Goal: Task Accomplishment & Management: Complete application form

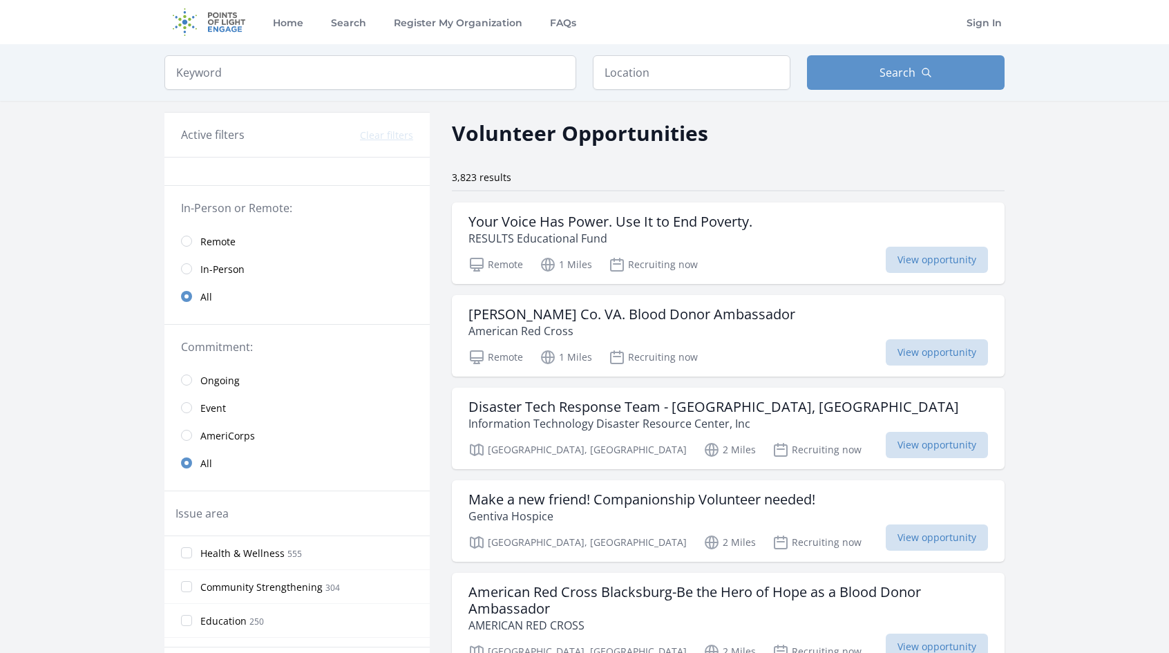
click at [203, 235] on span "Remote" at bounding box center [217, 242] width 35 height 14
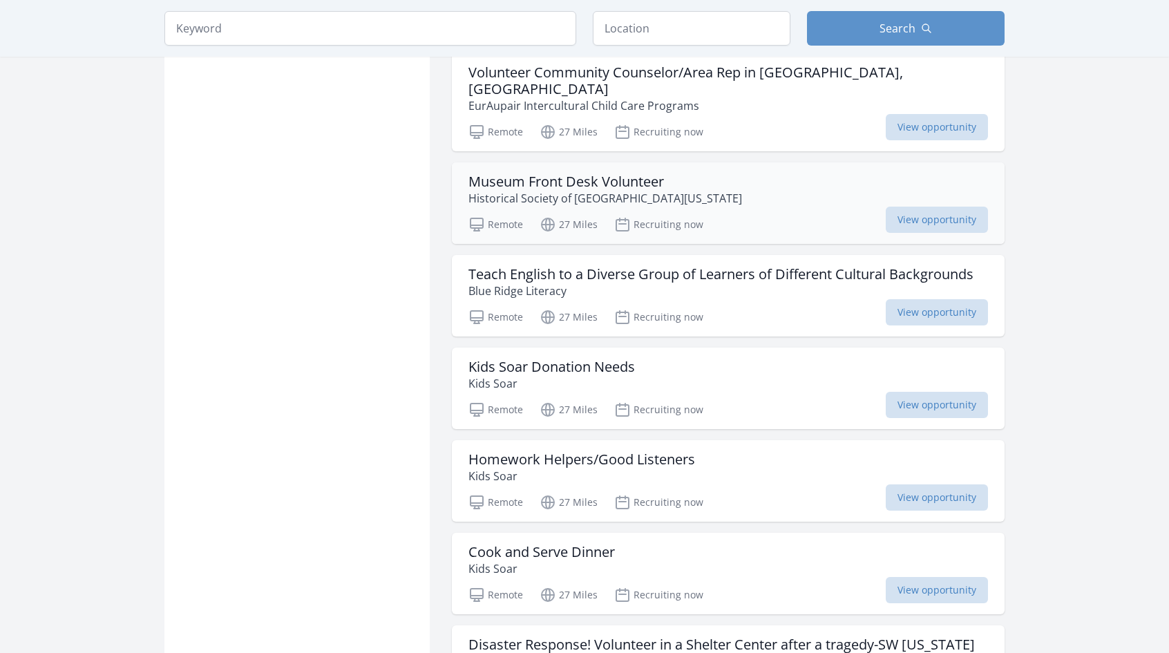
scroll to position [1450, 0]
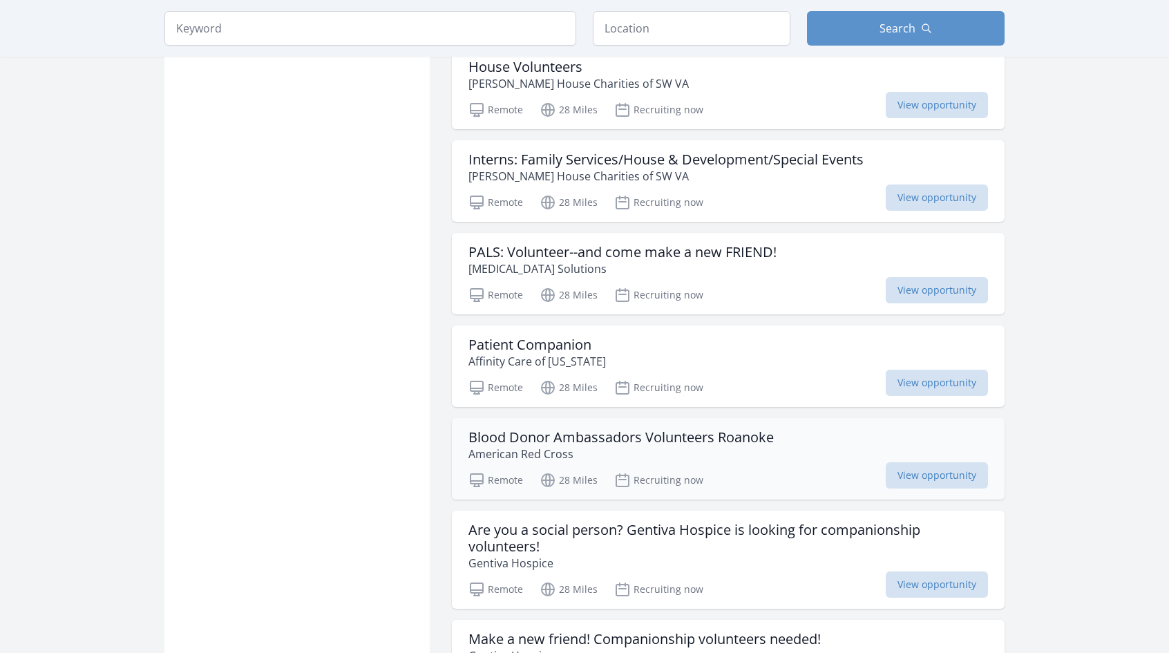
scroll to position [3384, 0]
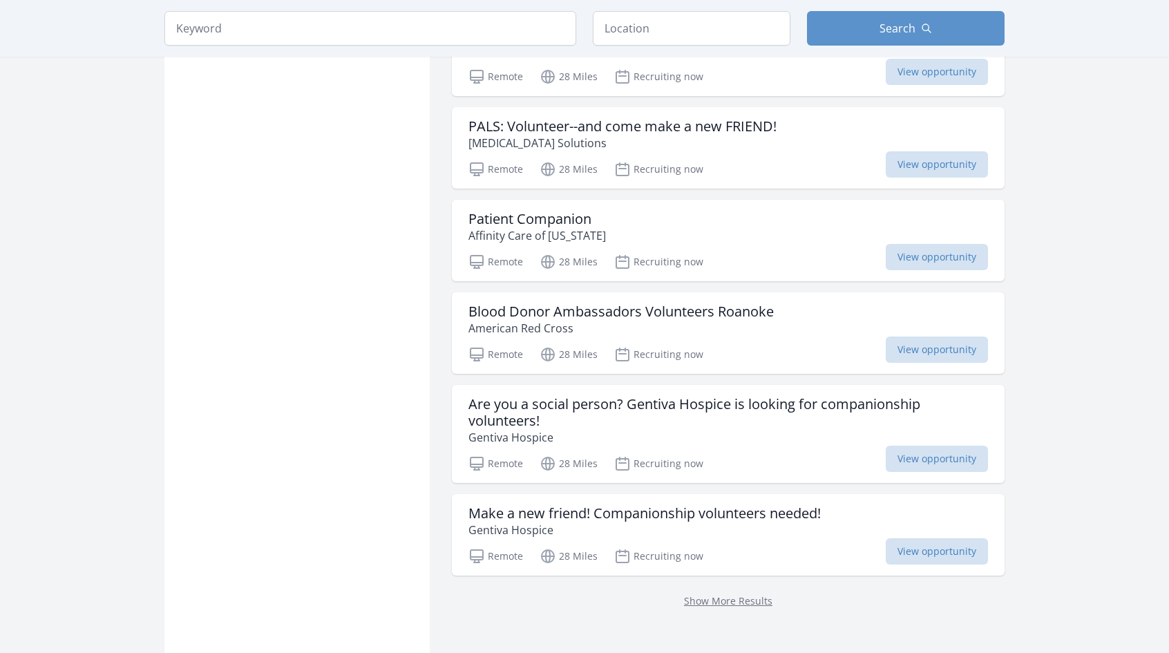
drag, startPoint x: 684, startPoint y: 347, endPoint x: 402, endPoint y: 371, distance: 282.8
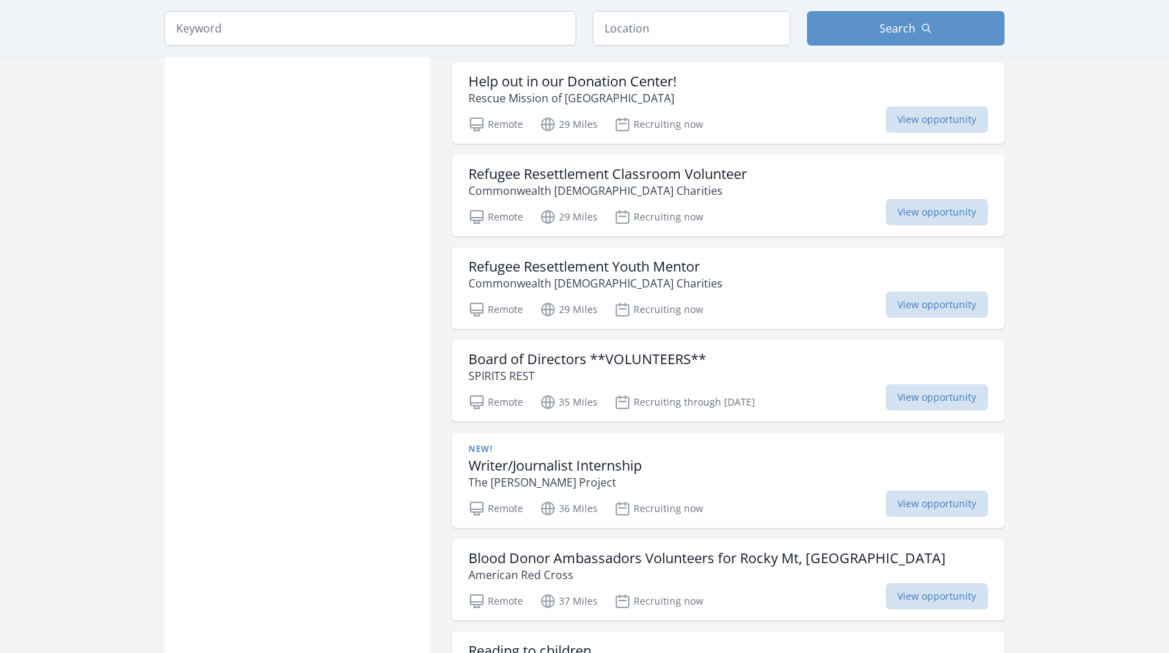
scroll to position [4208, 0]
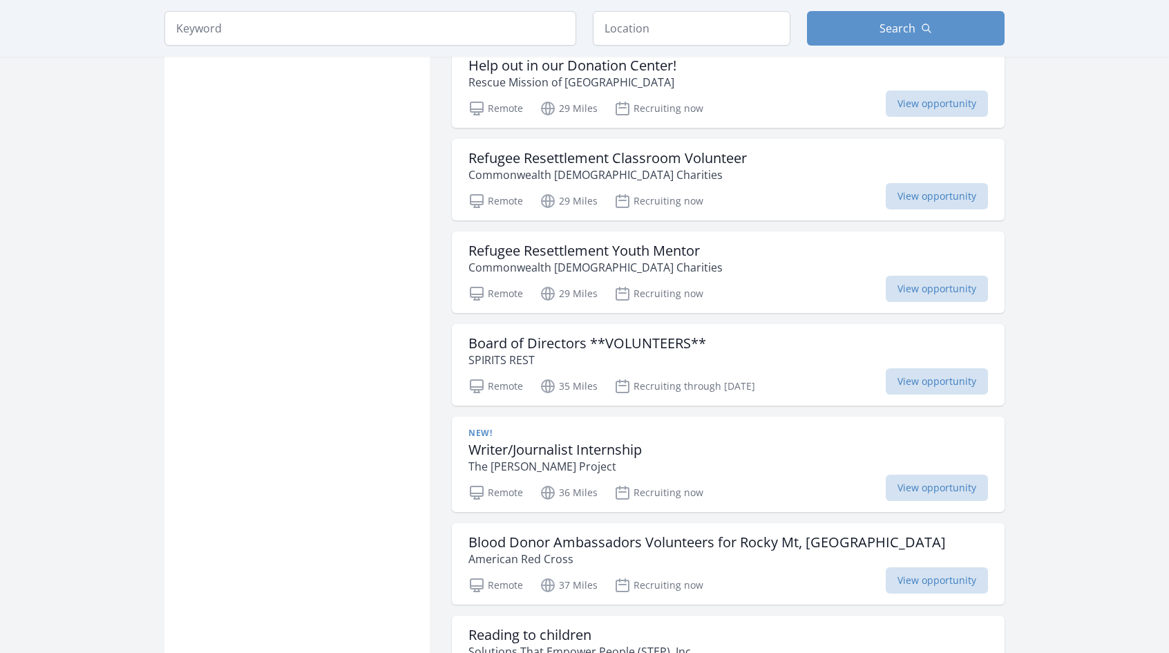
drag, startPoint x: 381, startPoint y: 423, endPoint x: 398, endPoint y: 491, distance: 69.7
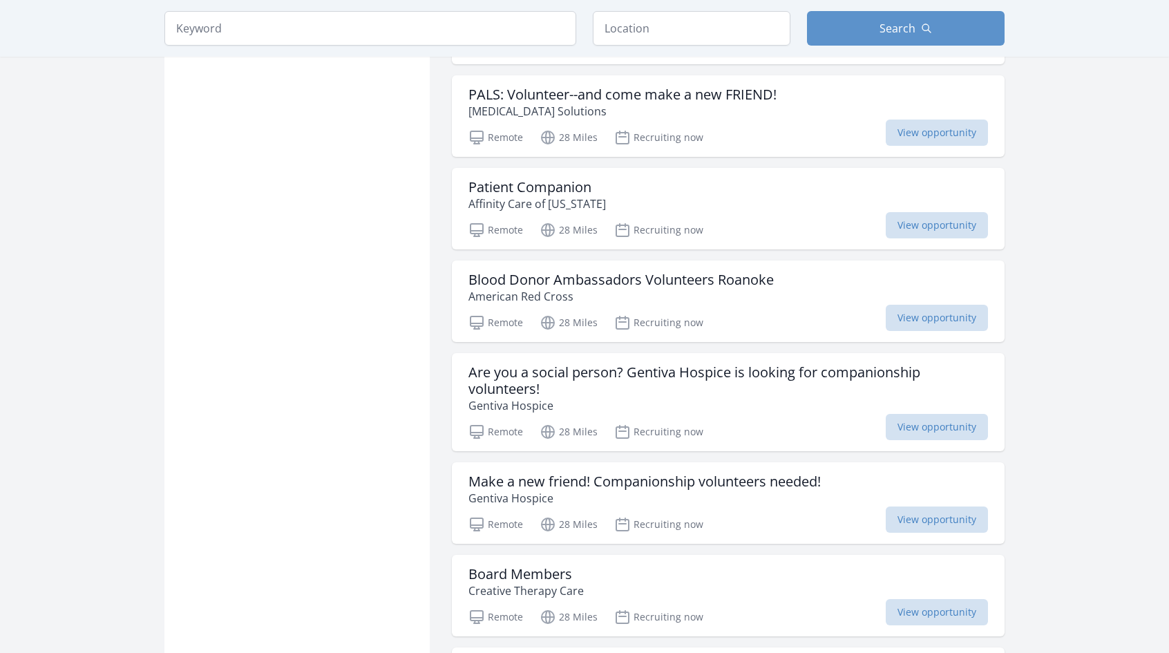
scroll to position [1029, 0]
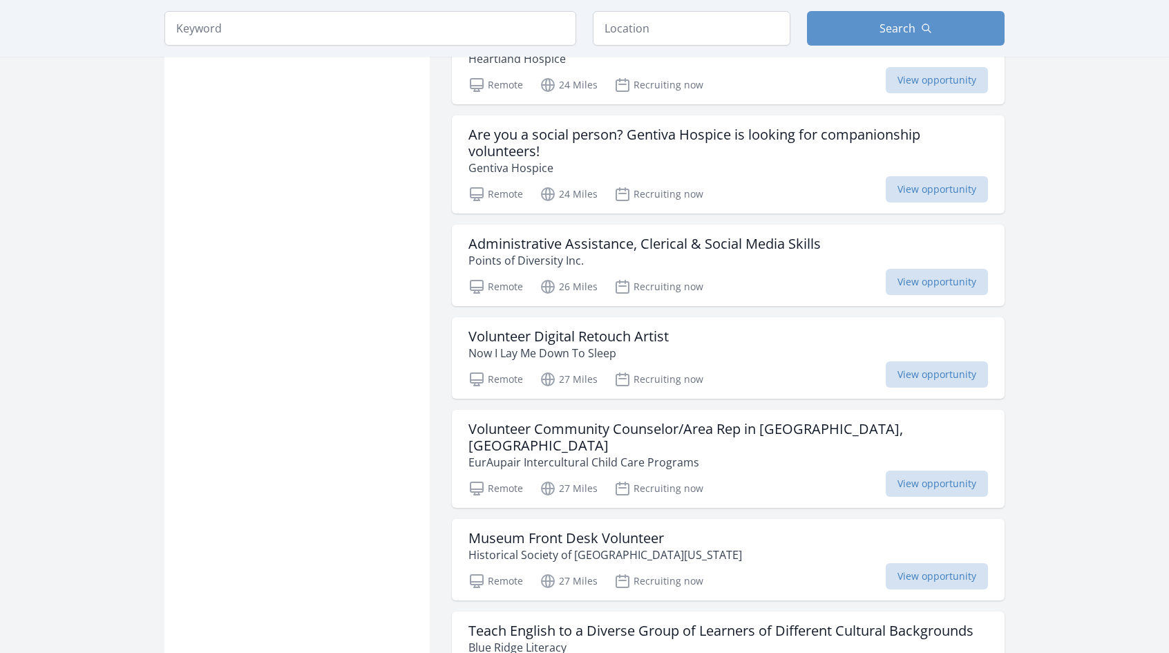
drag, startPoint x: 401, startPoint y: 488, endPoint x: 354, endPoint y: 23, distance: 467.3
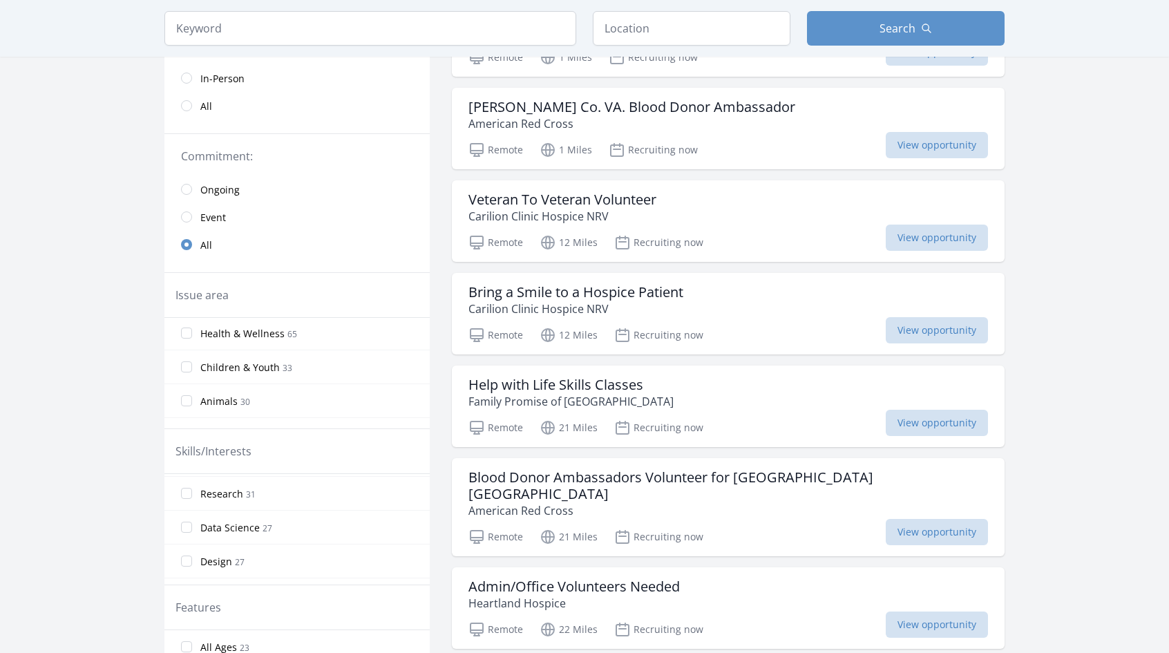
scroll to position [276, 0]
click at [224, 486] on span "Data Science" at bounding box center [229, 486] width 59 height 14
click at [192, 486] on input "Data Science 27" at bounding box center [186, 484] width 11 height 11
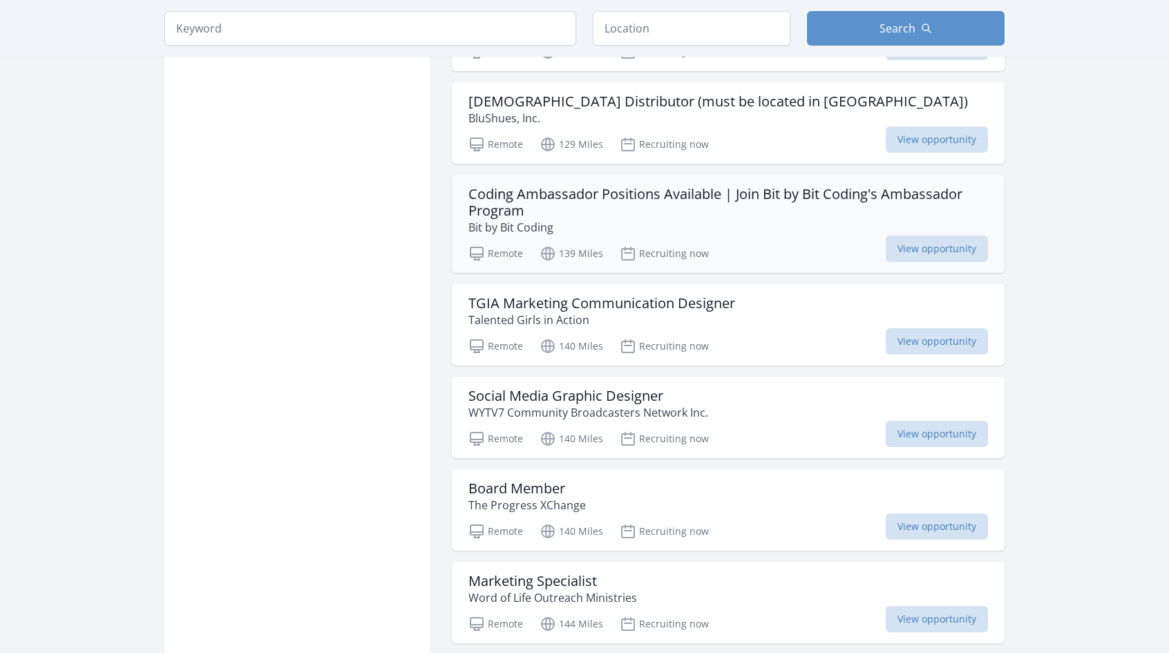
scroll to position [1036, 0]
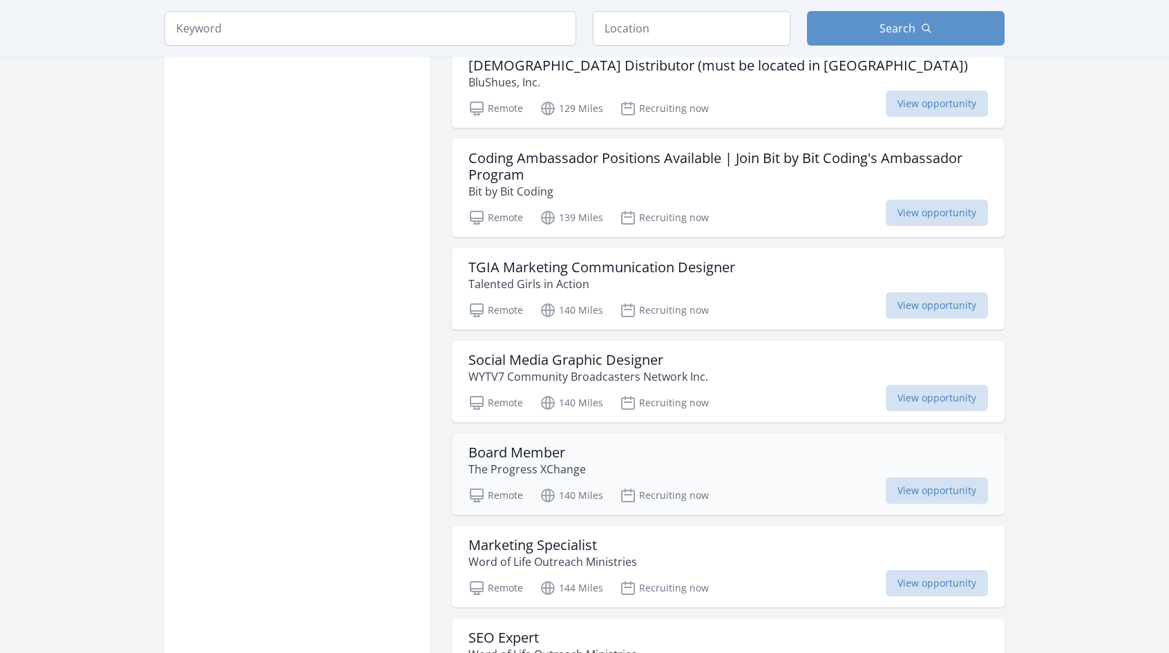
drag, startPoint x: 572, startPoint y: 446, endPoint x: 608, endPoint y: 451, distance: 36.2
click at [608, 451] on div "Board Member The Progress XChange" at bounding box center [727, 460] width 519 height 33
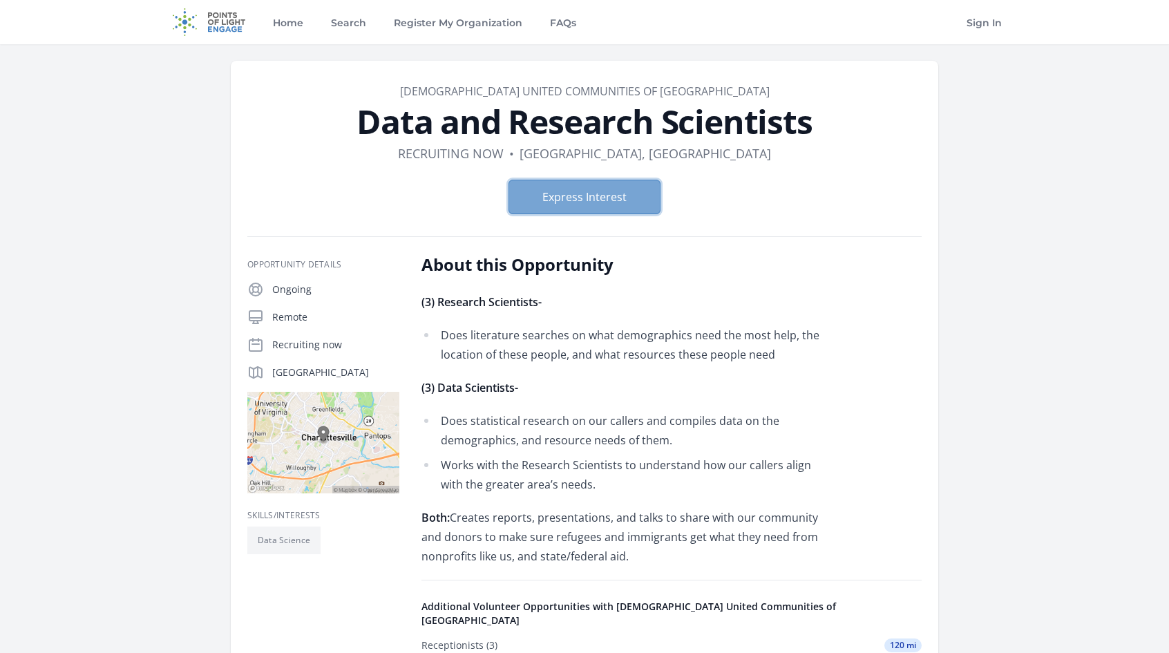
click at [626, 197] on button "Express Interest" at bounding box center [584, 197] width 152 height 35
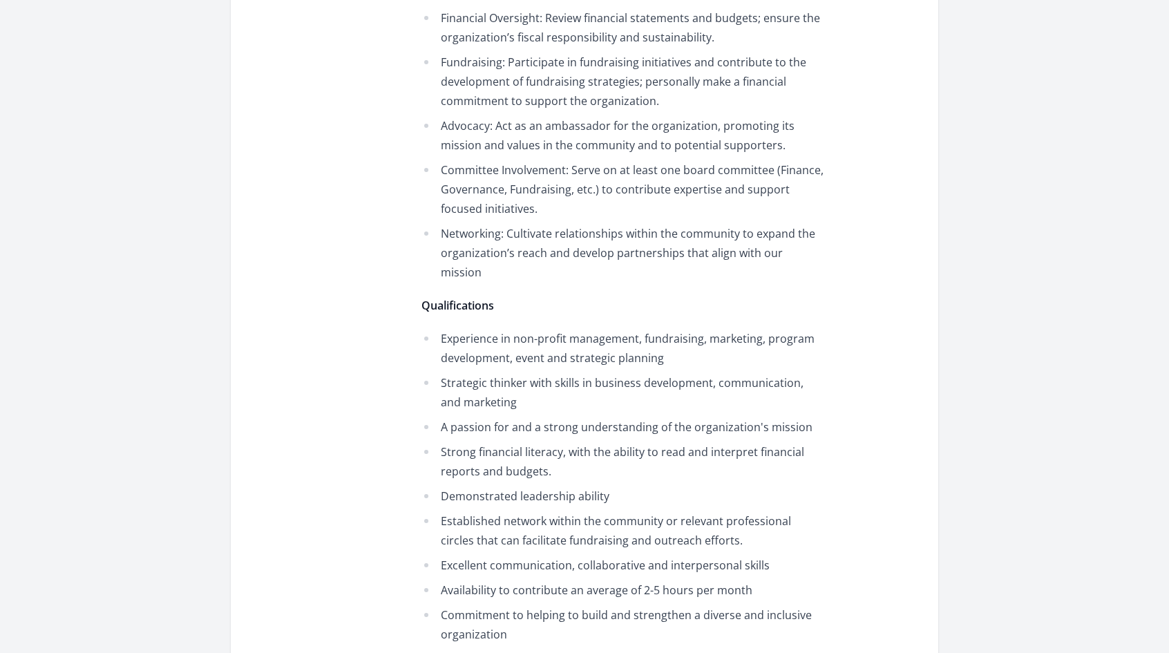
scroll to position [691, 0]
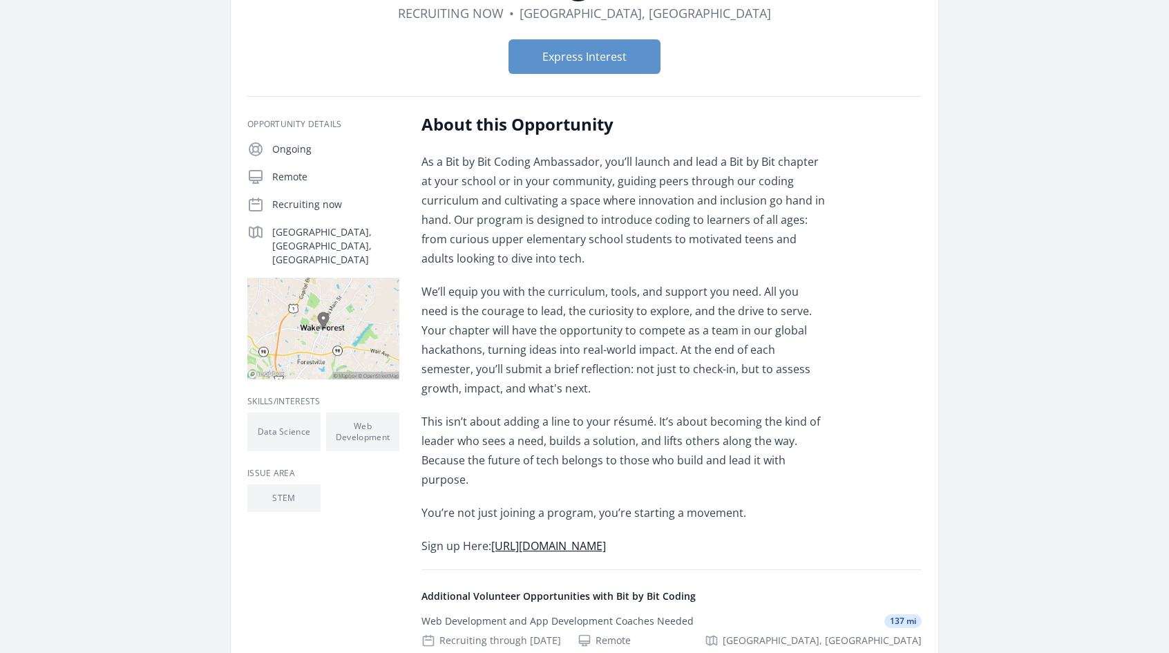
scroll to position [207, 0]
click at [606, 548] on link "[URL][DOMAIN_NAME]" at bounding box center [548, 544] width 115 height 15
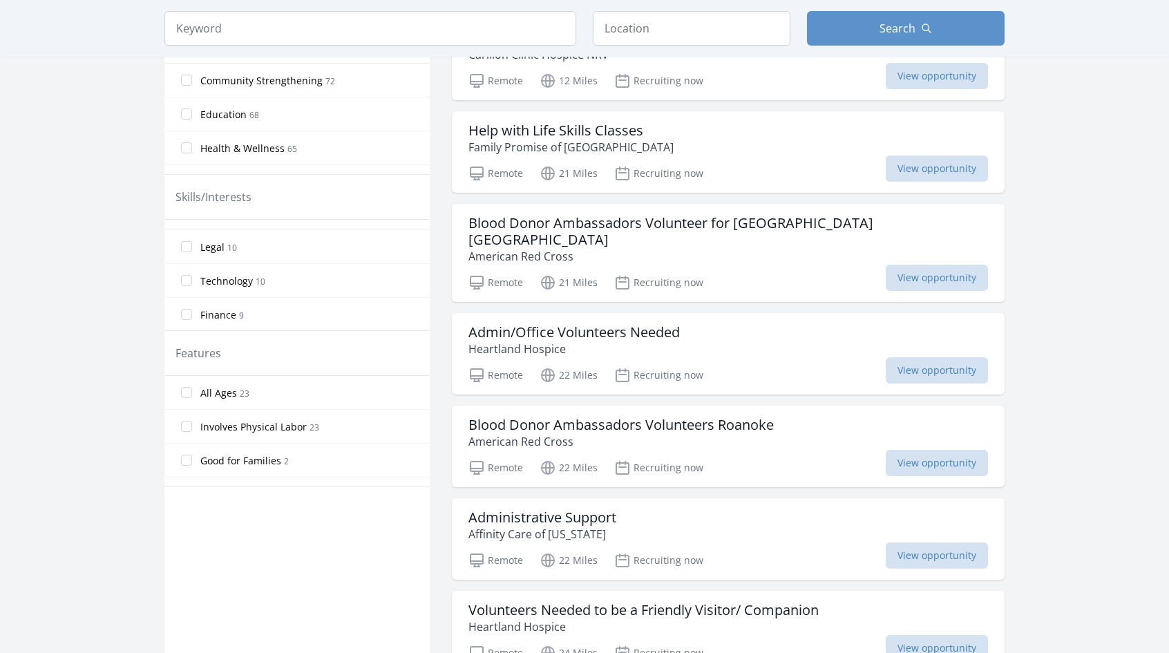
scroll to position [525, 0]
click at [231, 282] on span "Technology" at bounding box center [226, 287] width 52 height 14
click at [192, 282] on input "Technology 10" at bounding box center [186, 286] width 11 height 11
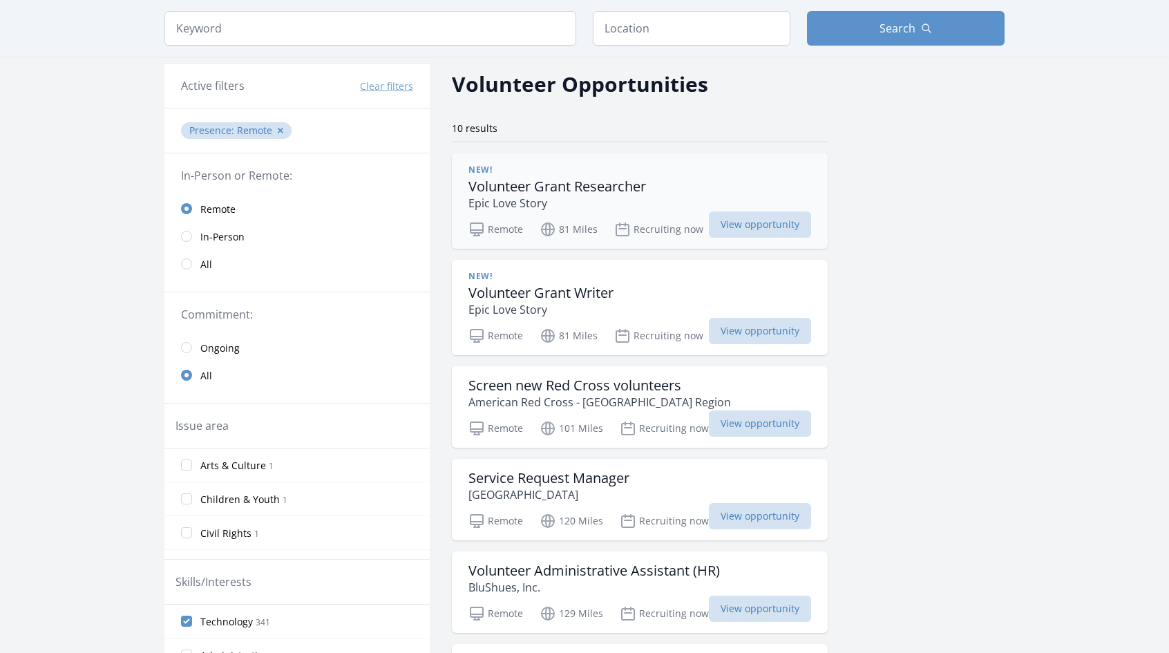
scroll to position [47, 0]
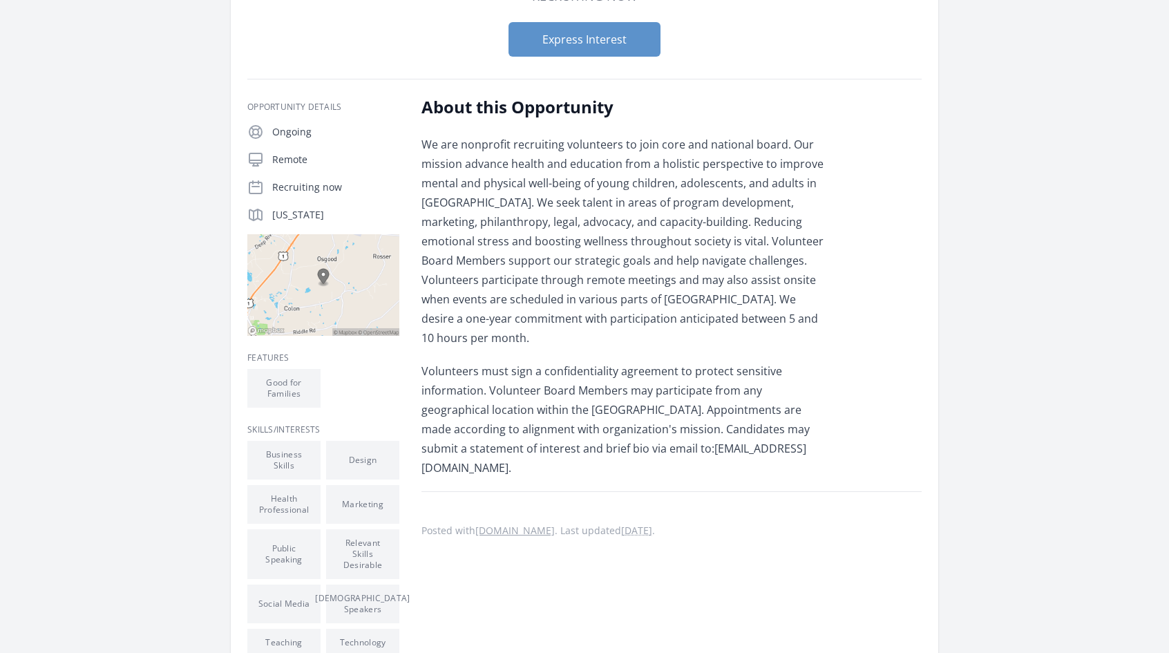
scroll to position [138, 0]
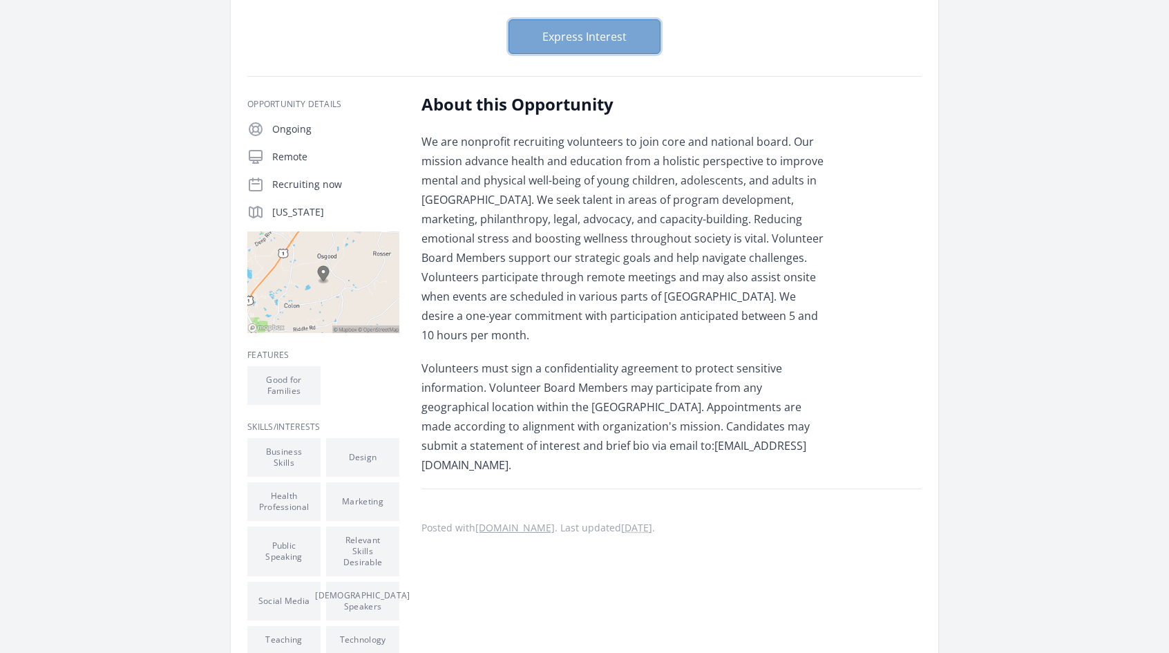
click at [619, 45] on button "Express Interest" at bounding box center [584, 36] width 152 height 35
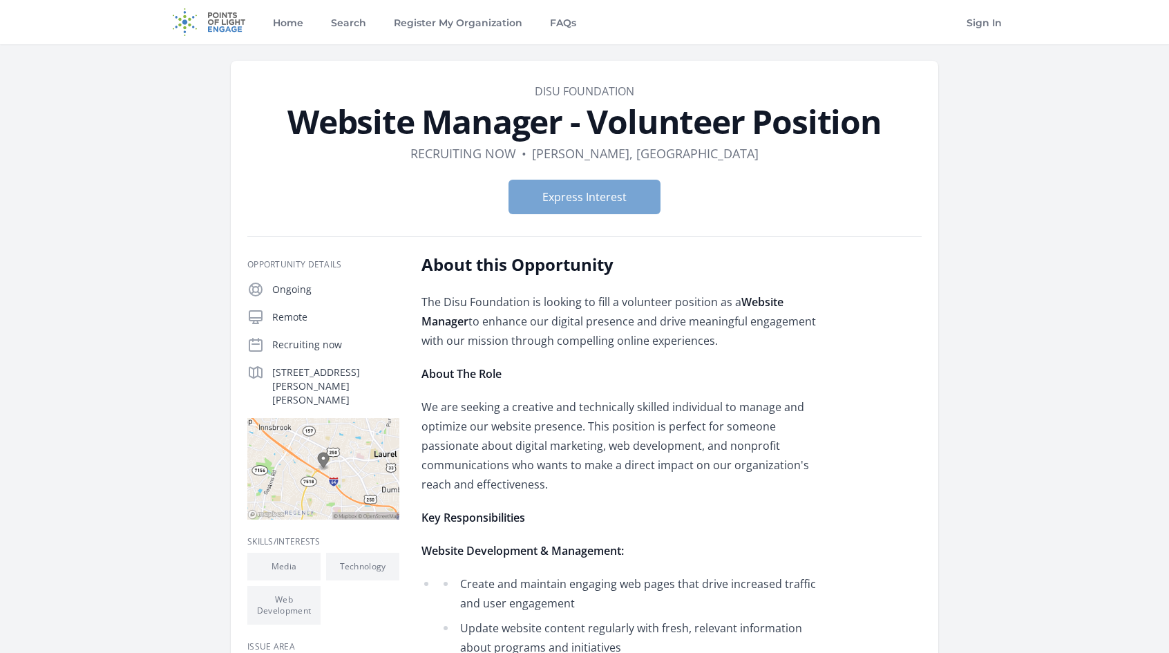
drag, startPoint x: 621, startPoint y: 217, endPoint x: 617, endPoint y: 210, distance: 7.7
click at [620, 216] on div "Express Interest" at bounding box center [584, 197] width 674 height 57
click at [617, 209] on button "Express Interest" at bounding box center [584, 197] width 152 height 35
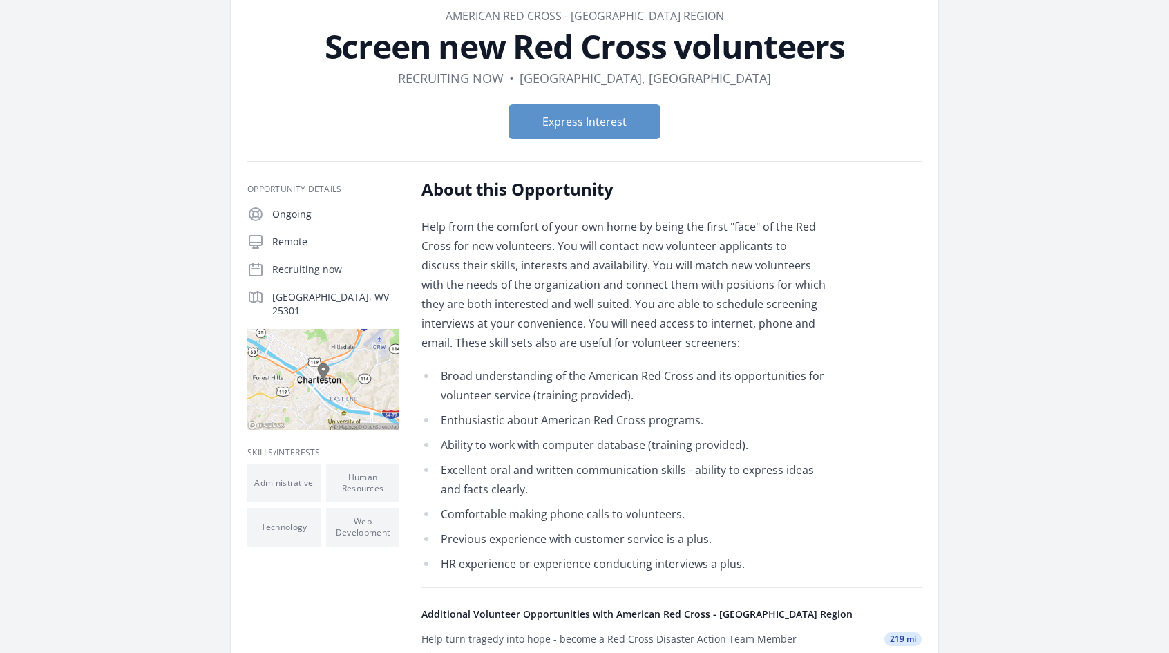
scroll to position [207, 0]
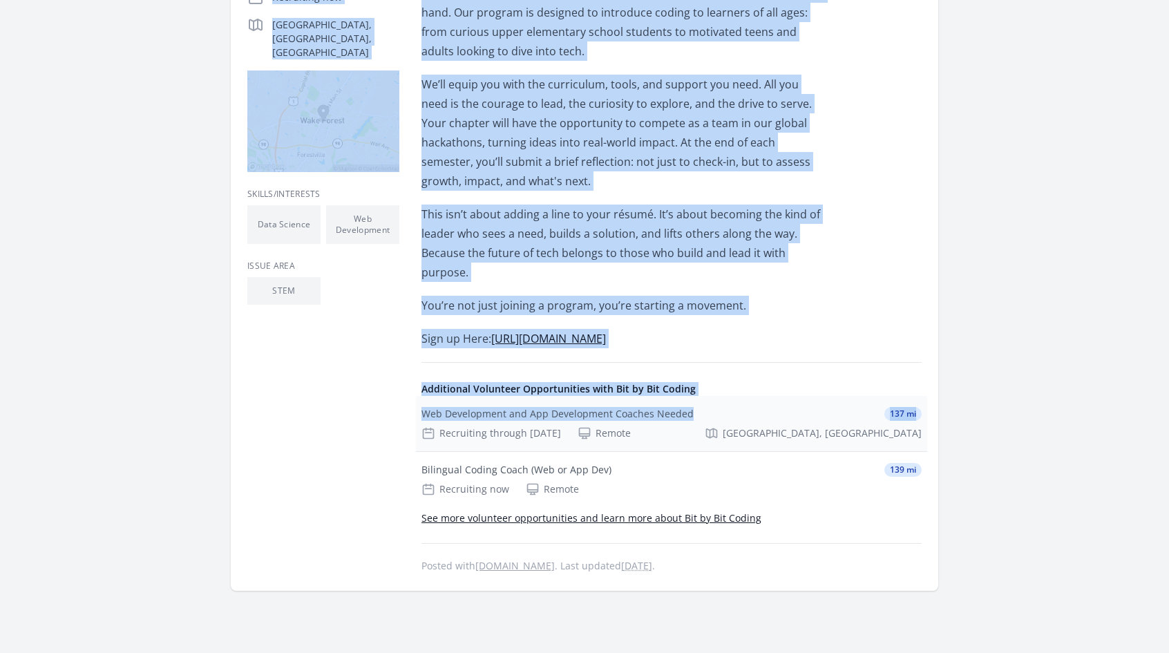
scroll to position [483, 0]
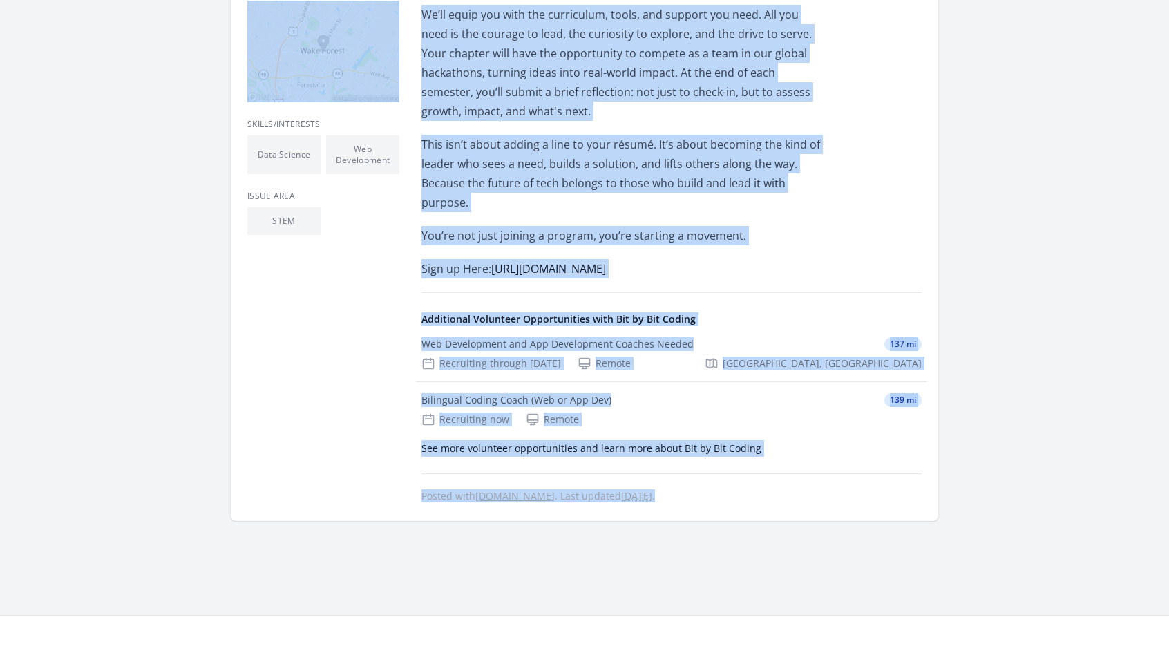
drag, startPoint x: 262, startPoint y: 56, endPoint x: 832, endPoint y: 487, distance: 713.9
click at [824, 486] on article "Organization Bit by Bit Coding Coding Ambassador Positions Available | Join Bit…" at bounding box center [584, 48] width 707 height 943
copy article "Loremi Dolorsitam Consectet Adipiscin | Elit Sed do Eiu Tempor'i Utlaboreet Dol…"
